Goal: Task Accomplishment & Management: Use online tool/utility

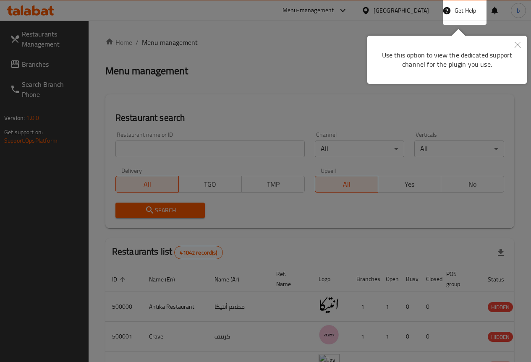
click at [519, 41] on button "Close" at bounding box center [517, 45] width 18 height 19
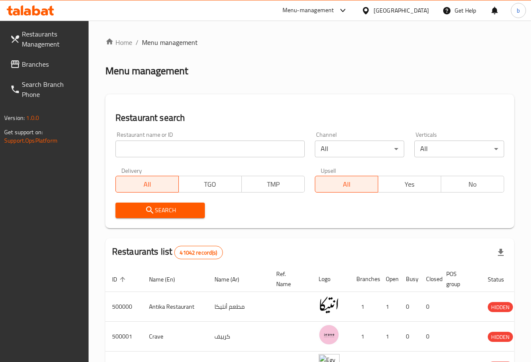
click at [416, 7] on div "[GEOGRAPHIC_DATA]" at bounding box center [400, 10] width 55 height 9
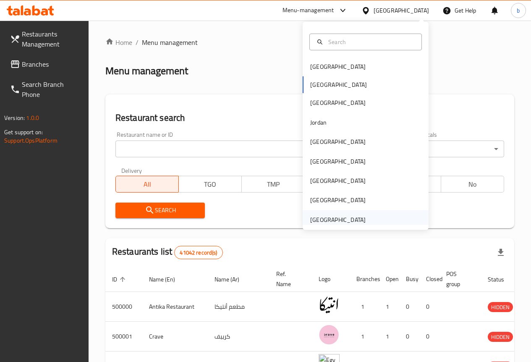
click at [350, 223] on div "[GEOGRAPHIC_DATA]" at bounding box center [337, 219] width 55 height 9
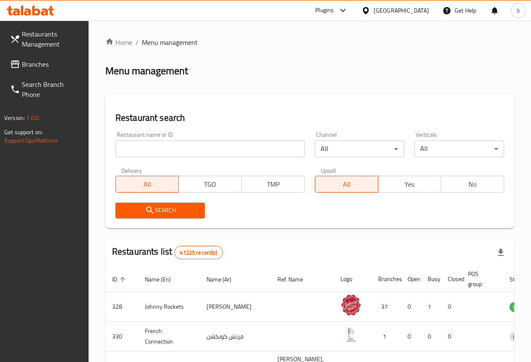
click at [28, 68] on span "Branches" at bounding box center [52, 64] width 60 height 10
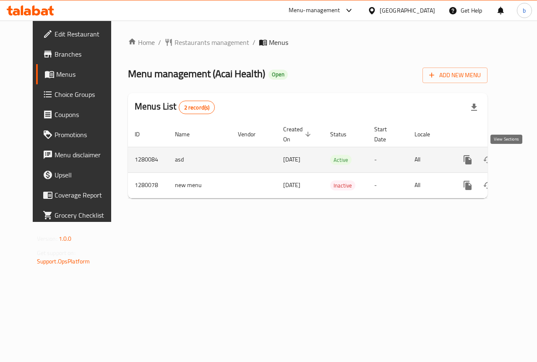
click at [523, 160] on icon "enhanced table" at bounding box center [528, 160] width 10 height 10
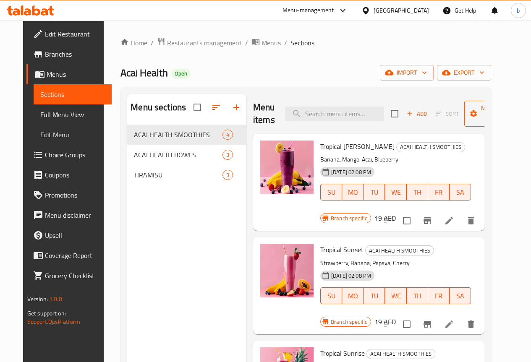
click at [487, 117] on span "Manage items" at bounding box center [492, 113] width 43 height 21
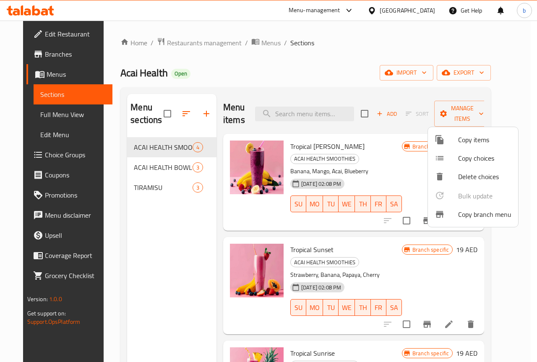
click at [496, 214] on span "Copy branch menu" at bounding box center [484, 214] width 53 height 10
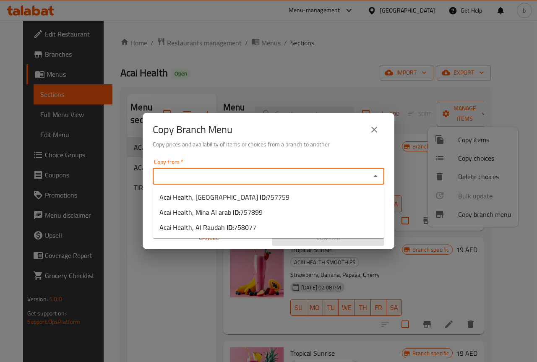
click at [193, 175] on input "Copy from   *" at bounding box center [261, 176] width 213 height 12
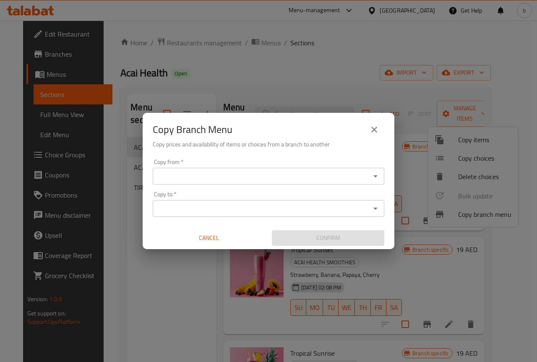
click at [294, 172] on input "Copy from   *" at bounding box center [261, 176] width 213 height 12
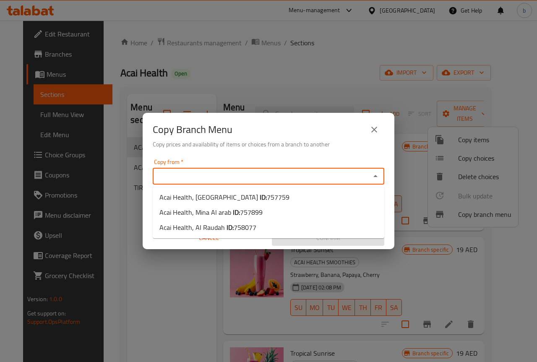
paste input "757899"
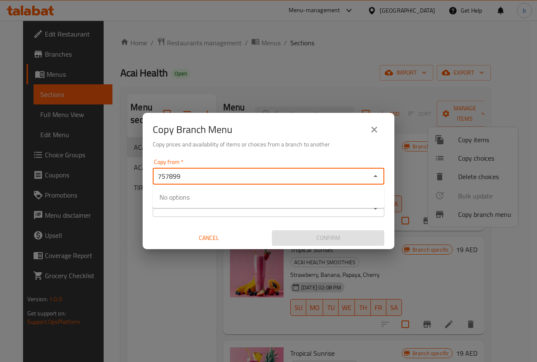
type input "757899"
click at [314, 214] on div "Copy to *" at bounding box center [269, 208] width 232 height 17
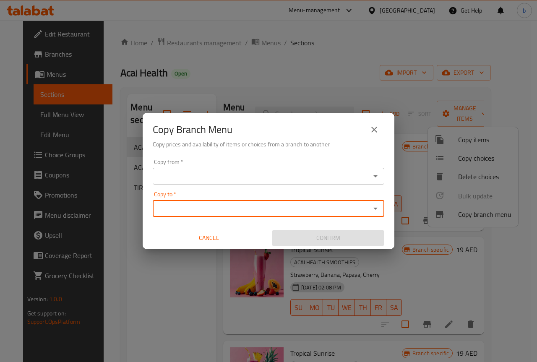
paste input "777134"
type input "777134"
click at [240, 179] on input "Copy from   *" at bounding box center [261, 176] width 213 height 12
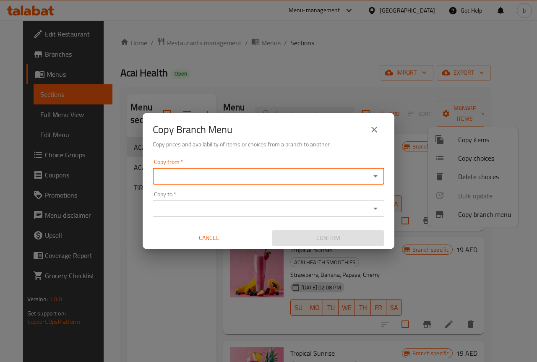
click at [274, 180] on input "Copy from   *" at bounding box center [261, 176] width 213 height 12
click at [264, 175] on input "Copy from   *" at bounding box center [261, 176] width 213 height 12
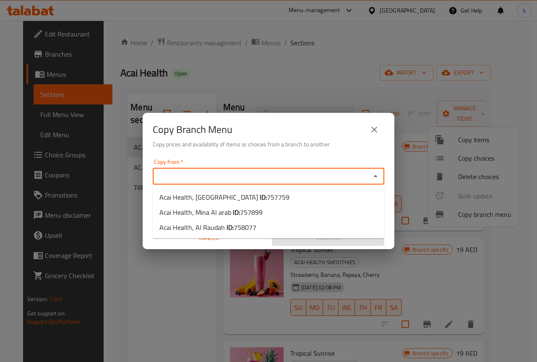
paste input "757899"
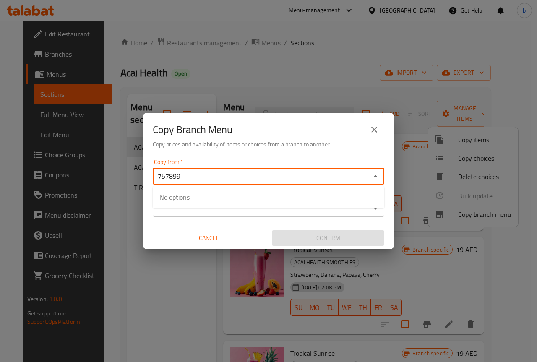
click at [246, 179] on input "757899" at bounding box center [261, 176] width 213 height 12
click at [222, 180] on input "757899" at bounding box center [261, 176] width 213 height 12
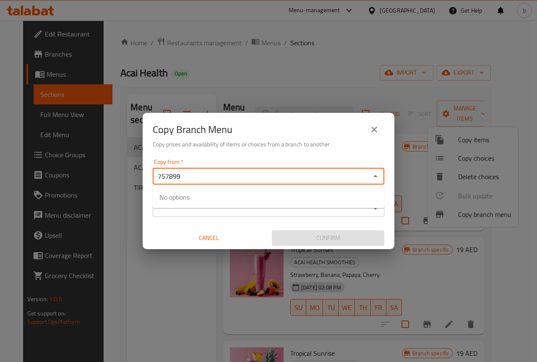
click at [186, 180] on input "757899" at bounding box center [261, 176] width 213 height 12
type input "757899"
click at [376, 127] on icon "close" at bounding box center [374, 130] width 6 height 6
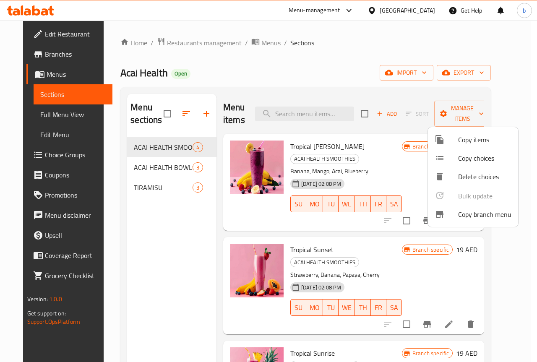
click at [336, 77] on div at bounding box center [268, 181] width 537 height 362
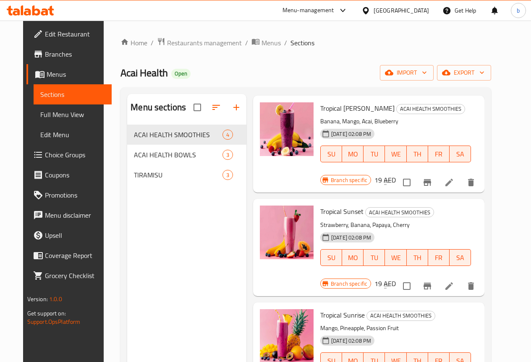
click at [47, 71] on span "Menus" at bounding box center [76, 74] width 58 height 10
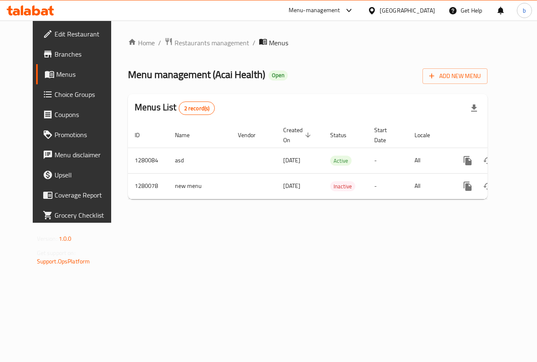
click at [45, 47] on link "Branches" at bounding box center [79, 54] width 86 height 20
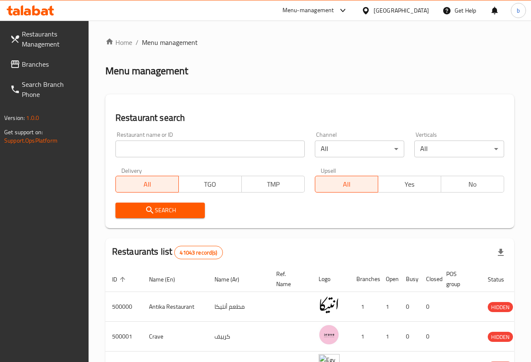
click at [370, 9] on icon at bounding box center [365, 10] width 9 height 9
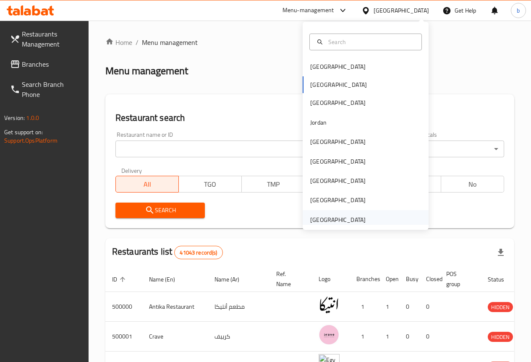
click at [353, 218] on div "[GEOGRAPHIC_DATA]" at bounding box center [337, 219] width 55 height 9
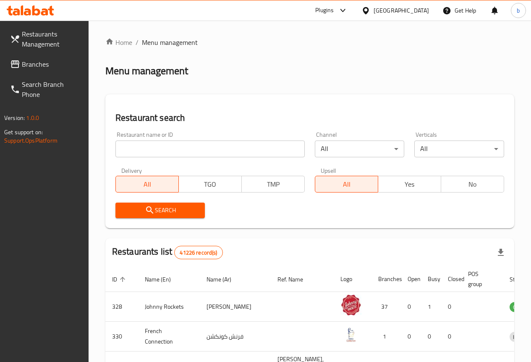
click at [41, 64] on span "Branches" at bounding box center [52, 64] width 60 height 10
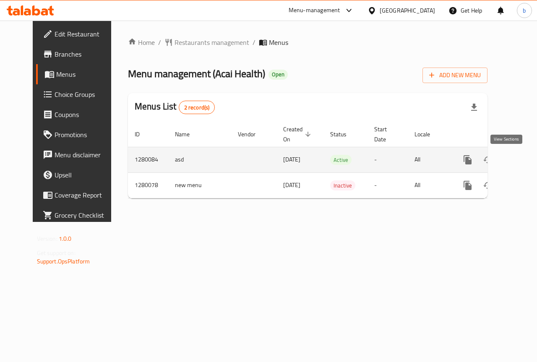
click at [524, 162] on icon "enhanced table" at bounding box center [528, 160] width 8 height 8
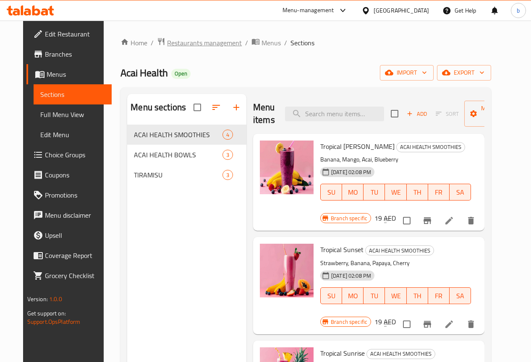
click at [167, 41] on span "Restaurants management" at bounding box center [204, 43] width 75 height 10
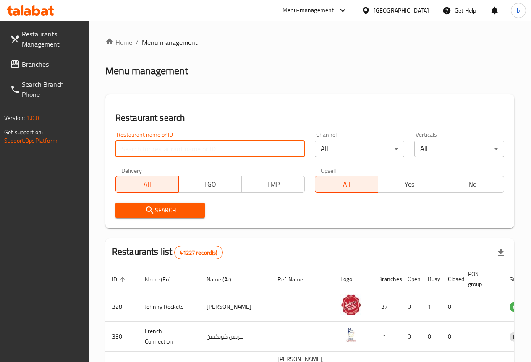
paste input "757899"
type input "757899"
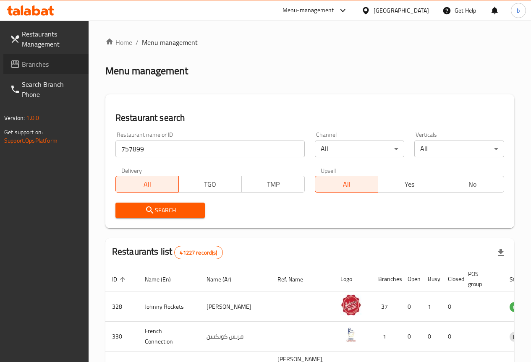
click at [56, 67] on span "Branches" at bounding box center [52, 64] width 60 height 10
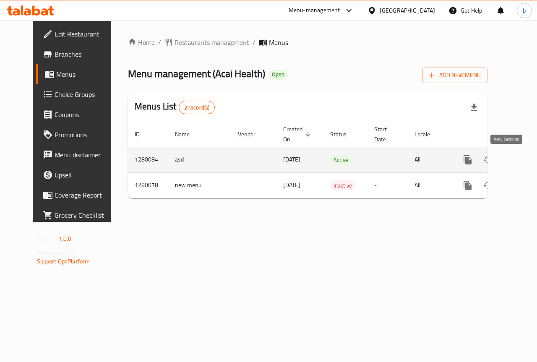
click at [523, 159] on icon "enhanced table" at bounding box center [528, 160] width 10 height 10
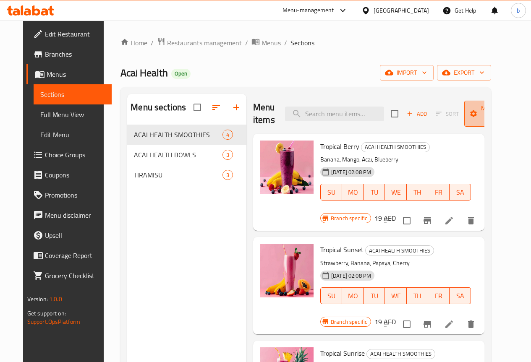
click at [472, 115] on span "Manage items" at bounding box center [492, 113] width 43 height 21
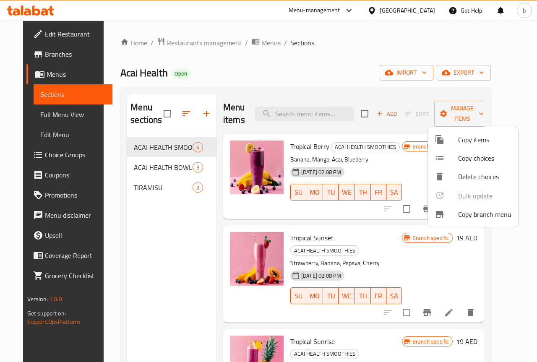
click at [475, 211] on span "Copy branch menu" at bounding box center [484, 214] width 53 height 10
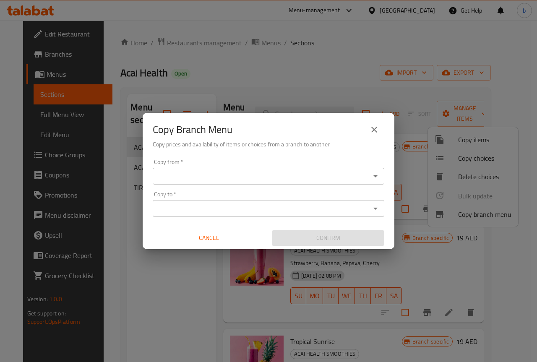
click at [277, 169] on div "Copy from *" at bounding box center [269, 176] width 232 height 17
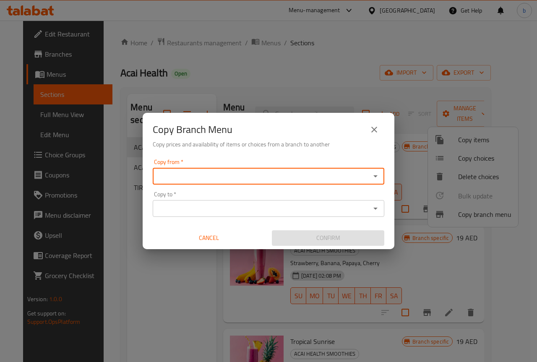
click at [380, 180] on icon "Open" at bounding box center [375, 176] width 10 height 10
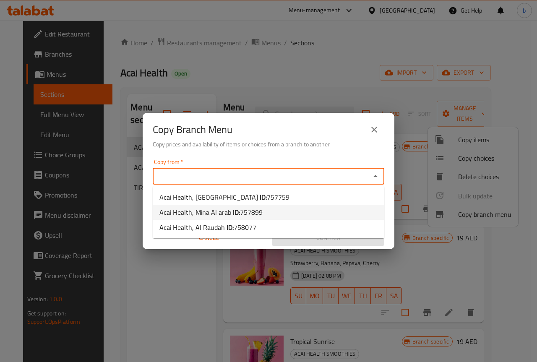
click at [257, 212] on span "757899" at bounding box center [251, 212] width 23 height 13
type input "Acai Health, Mina Al arab"
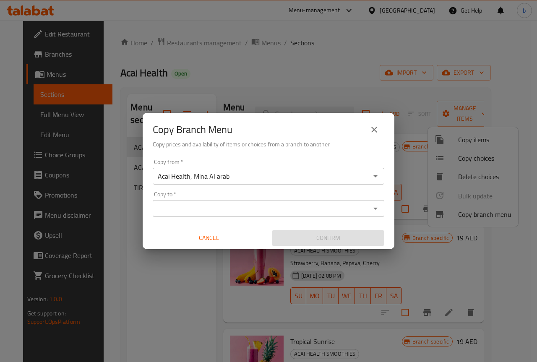
click at [201, 209] on input "Copy to   *" at bounding box center [261, 209] width 213 height 12
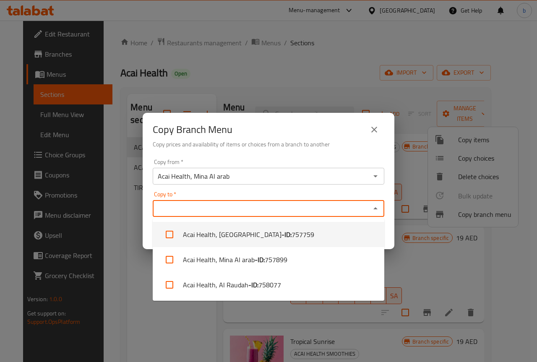
click at [370, 131] on icon "close" at bounding box center [374, 130] width 10 height 10
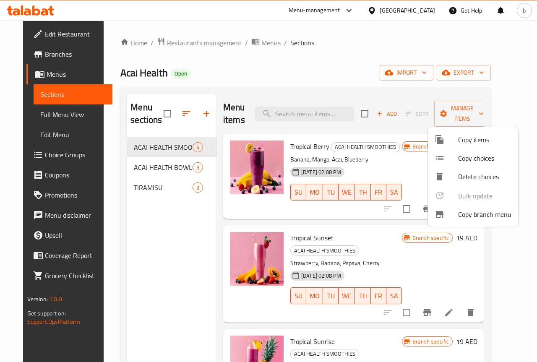
click at [479, 75] on div at bounding box center [268, 181] width 537 height 362
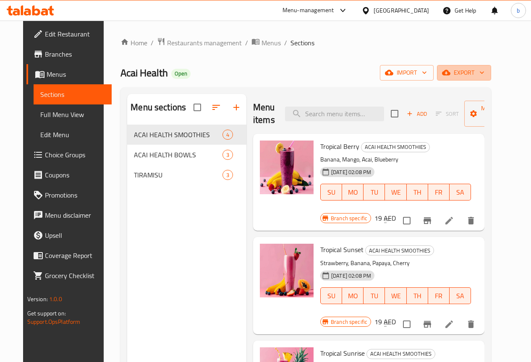
click at [479, 75] on span "export" at bounding box center [463, 73] width 41 height 10
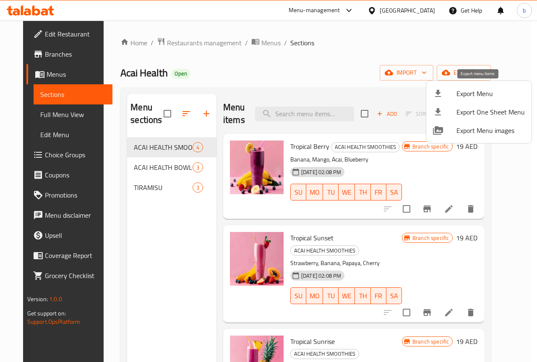
click at [489, 94] on span "Export Menu" at bounding box center [490, 94] width 68 height 10
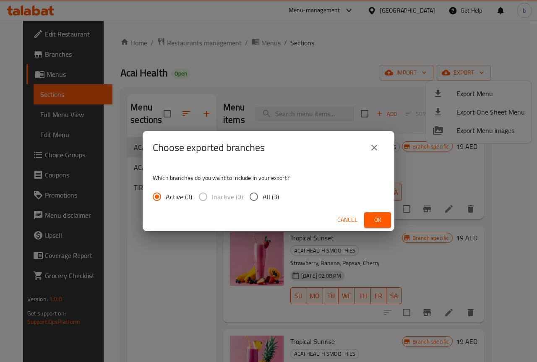
click at [250, 195] on input "All (3)" at bounding box center [254, 197] width 18 height 18
radio input "true"
click at [380, 217] on span "Ok" at bounding box center [377, 220] width 13 height 10
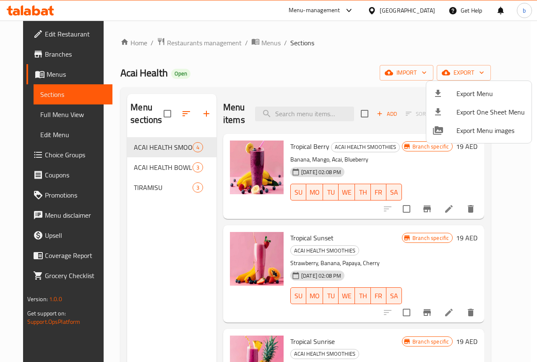
click at [284, 29] on div at bounding box center [268, 181] width 537 height 362
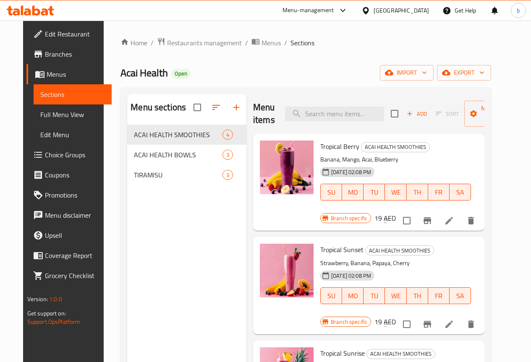
click at [47, 81] on link "Menus" at bounding box center [68, 74] width 85 height 20
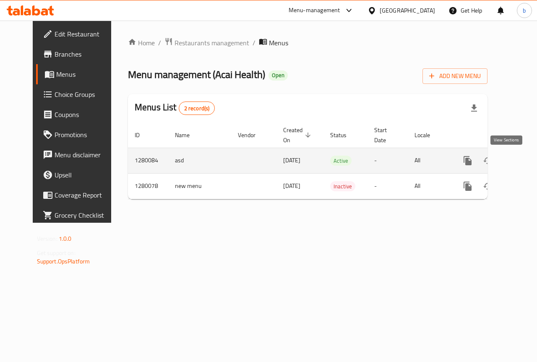
click at [523, 162] on icon "enhanced table" at bounding box center [528, 161] width 10 height 10
